Goal: Entertainment & Leisure: Consume media (video, audio)

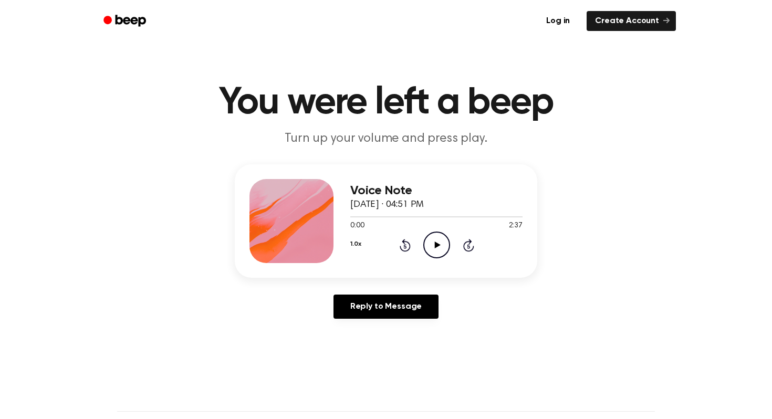
click at [439, 234] on icon "Play Audio" at bounding box center [436, 245] width 27 height 27
click at [437, 235] on icon "Pause Audio" at bounding box center [436, 245] width 27 height 27
